Goal: Information Seeking & Learning: Learn about a topic

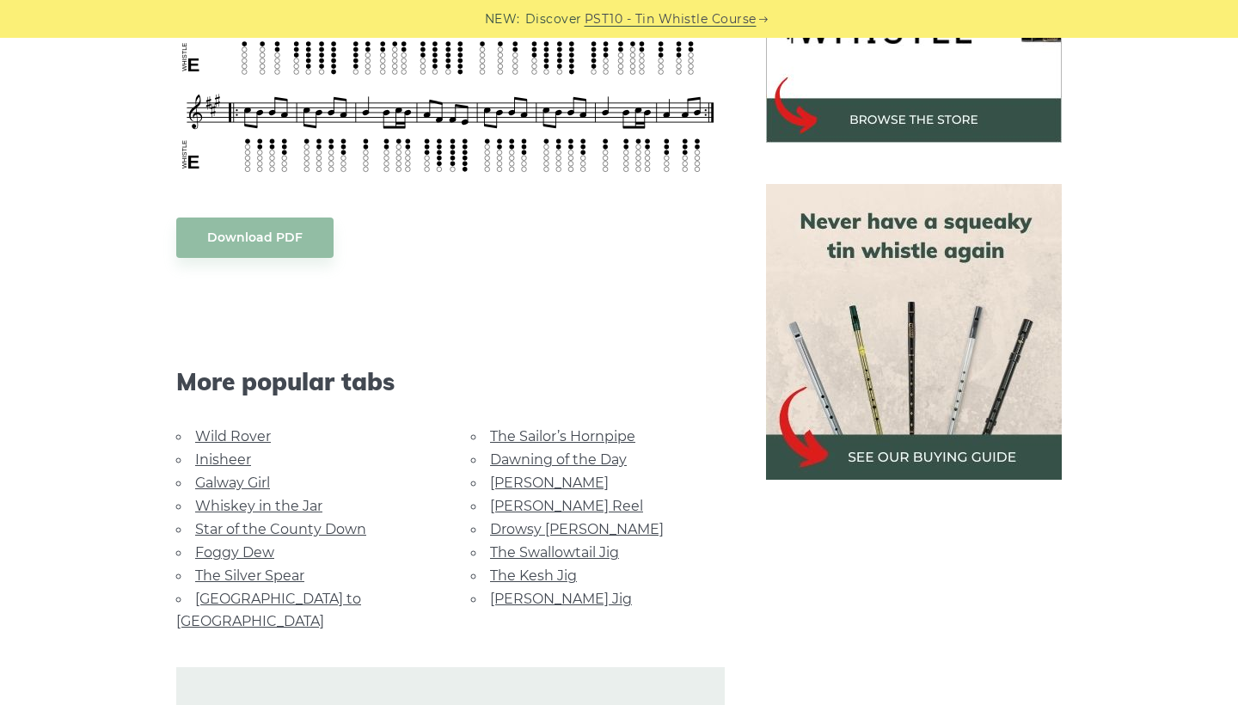
scroll to position [647, 0]
click at [241, 543] on link "Foggy Dew" at bounding box center [234, 551] width 79 height 16
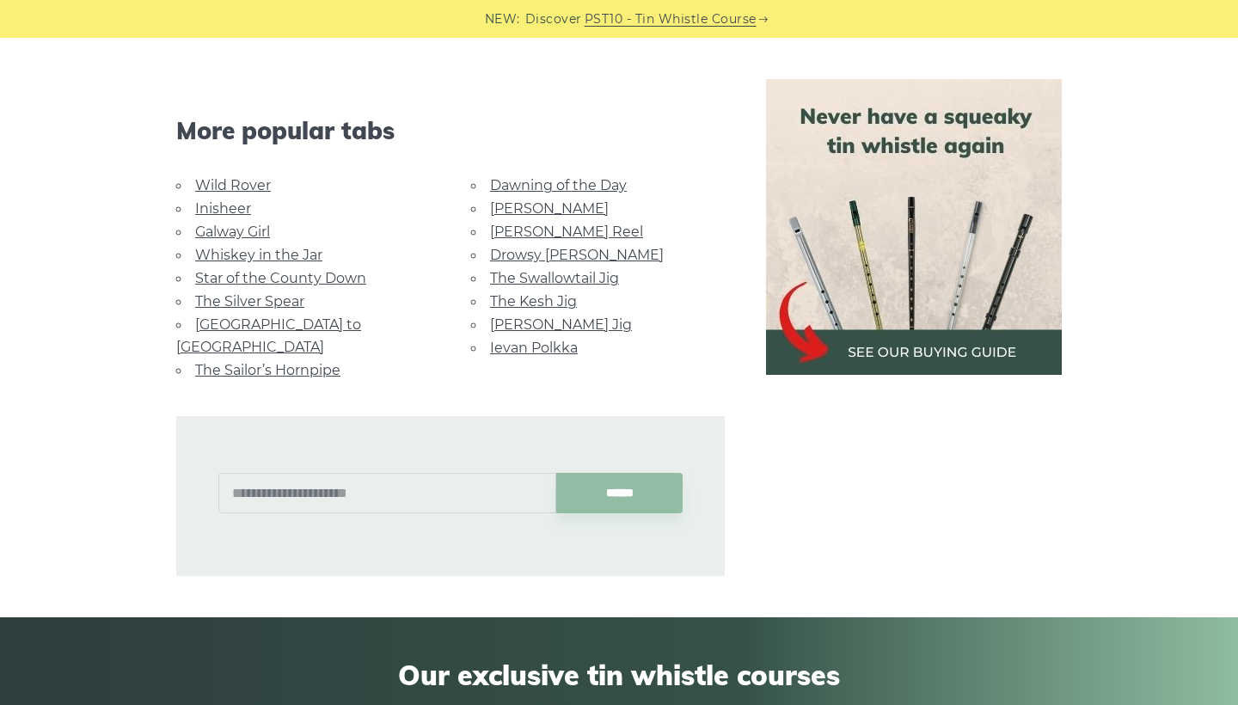
scroll to position [1014, 0]
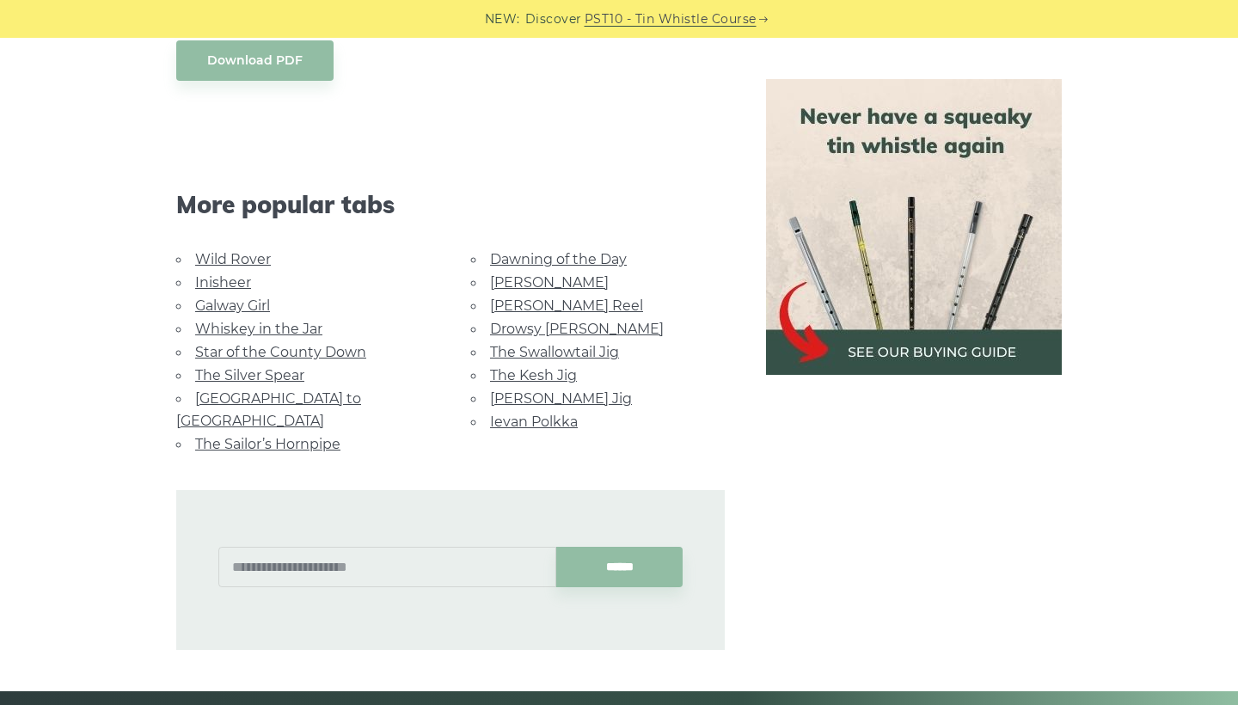
click at [289, 390] on link "[GEOGRAPHIC_DATA] to [GEOGRAPHIC_DATA]" at bounding box center [268, 409] width 185 height 39
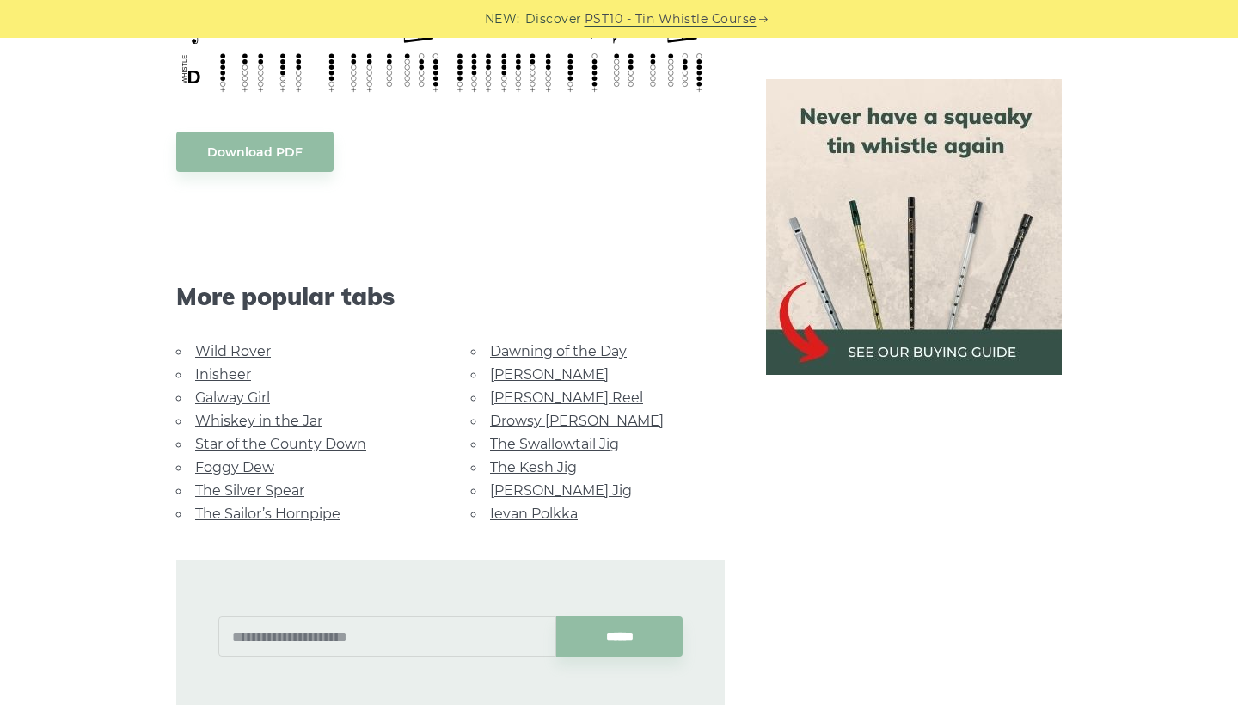
scroll to position [831, 0]
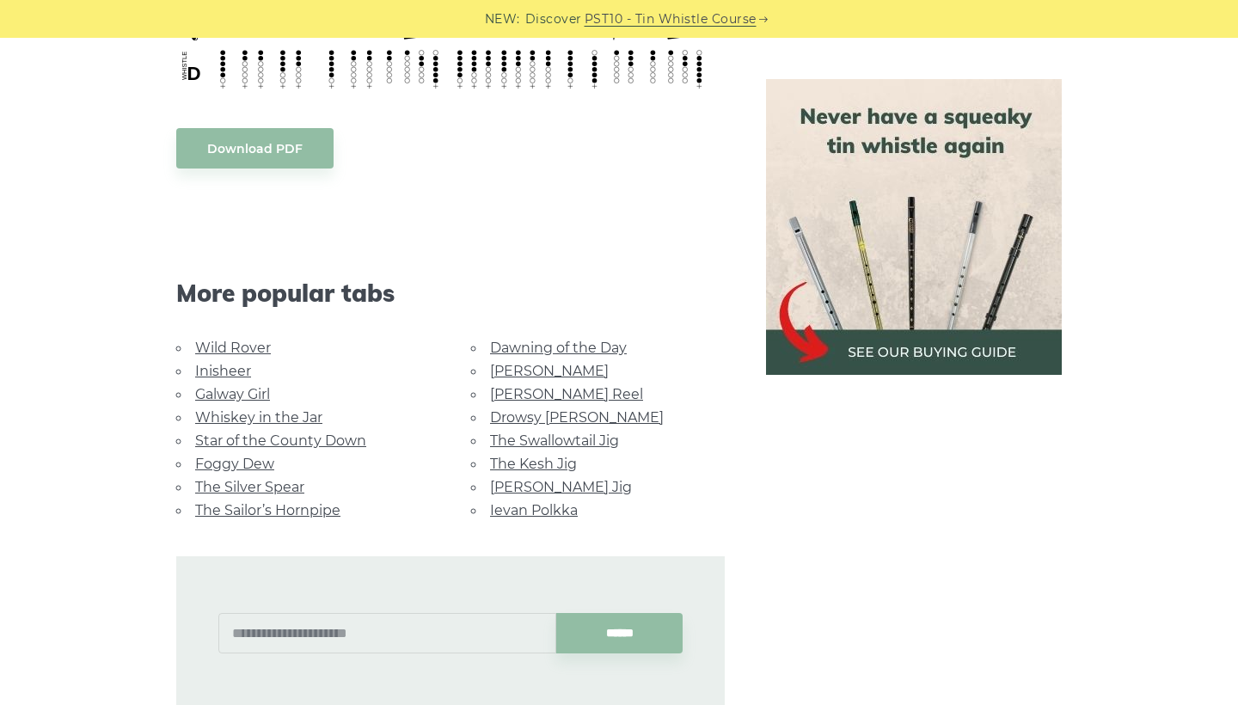
click at [230, 386] on link "Galway Girl" at bounding box center [232, 394] width 75 height 16
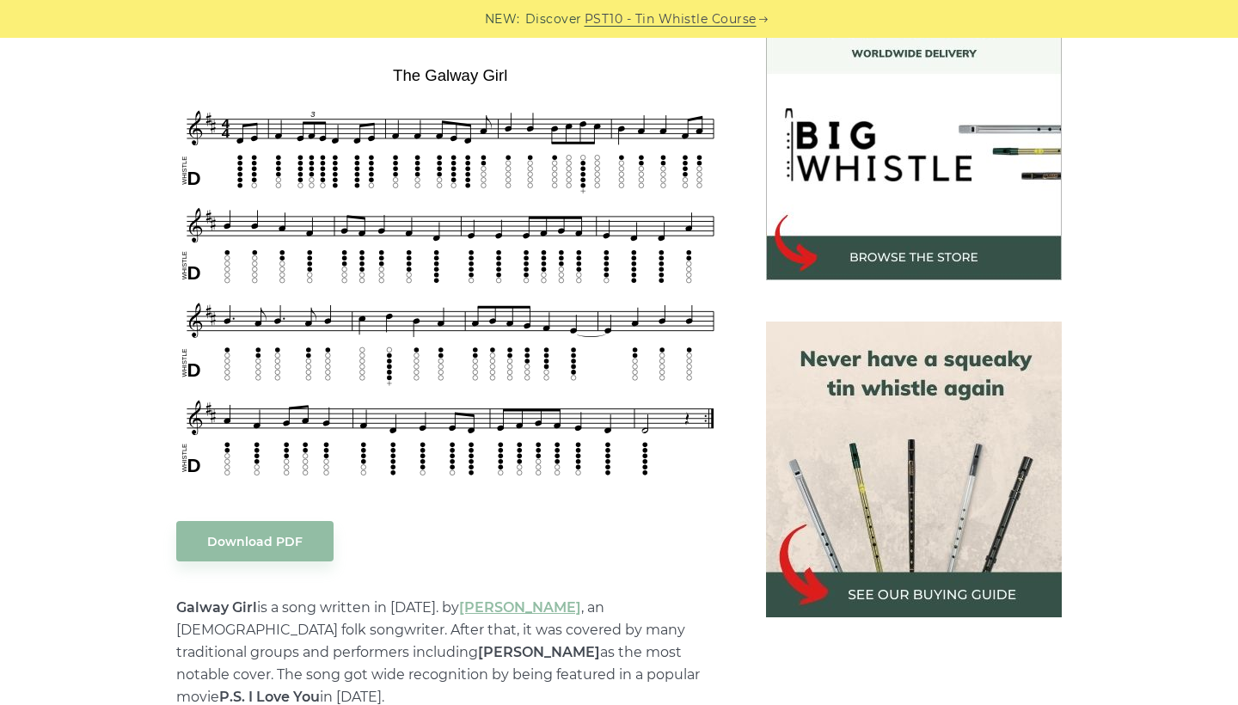
scroll to position [507, 0]
